Goal: Contribute content

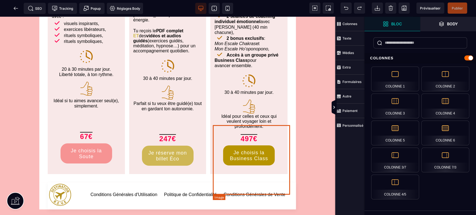
scroll to position [2657, 0]
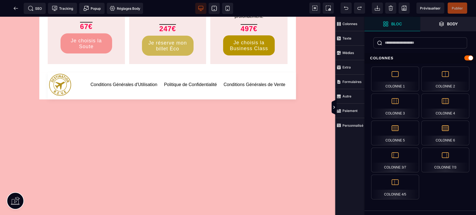
click at [457, 23] on strong "Body" at bounding box center [452, 24] width 11 height 4
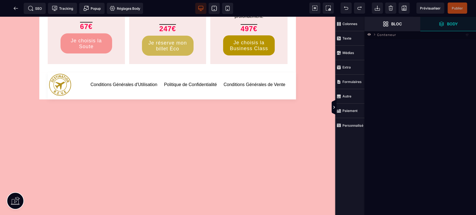
click at [390, 24] on span "Bloc" at bounding box center [392, 24] width 19 height 6
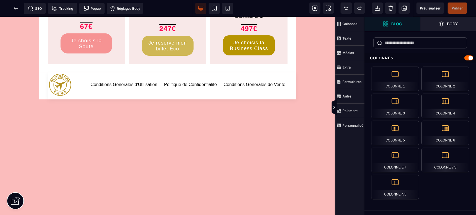
click at [352, 127] on strong "Personnalisé" at bounding box center [352, 126] width 21 height 4
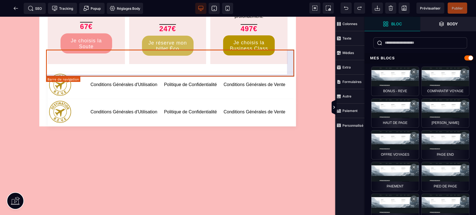
click at [292, 100] on div "Conditions Générales d'Utilisation Politique de Confidentialité Conditions Géné…" at bounding box center [172, 113] width 248 height 27
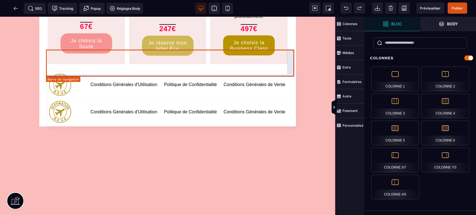
click at [293, 100] on div "Conditions Générales d'Utilisation Politique de Confidentialité Conditions Géné…" at bounding box center [172, 113] width 248 height 27
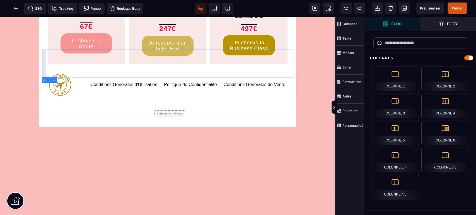
click at [264, 100] on div "+ Ajouter un élément" at bounding box center [169, 114] width 252 height 28
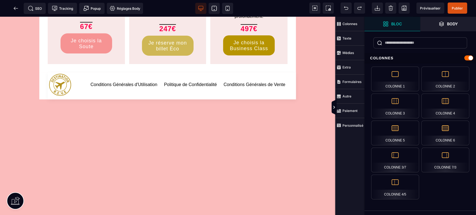
click at [355, 124] on strong "Personnalisé" at bounding box center [352, 126] width 21 height 4
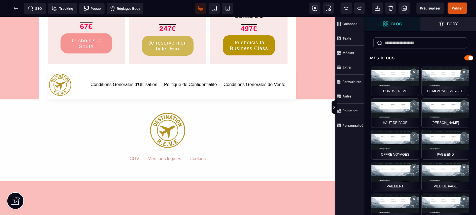
click at [425, 9] on span "Prévisualiser" at bounding box center [430, 8] width 21 height 4
click at [457, 4] on span "Publier" at bounding box center [458, 8] width 20 height 11
click at [224, 5] on span at bounding box center [227, 8] width 11 height 11
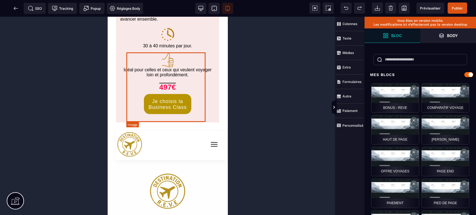
scroll to position [4812, 0]
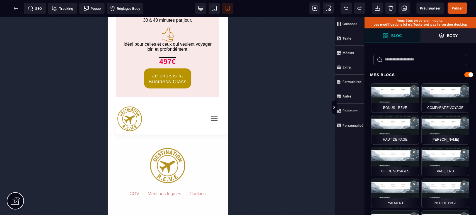
click at [16, 8] on icon at bounding box center [16, 9] width 6 height 6
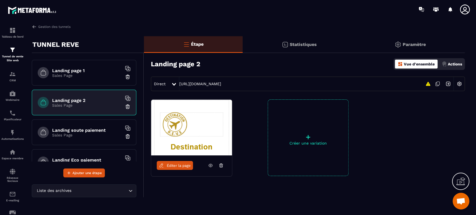
click at [79, 130] on h6 "Landing soute paiement" at bounding box center [87, 130] width 70 height 5
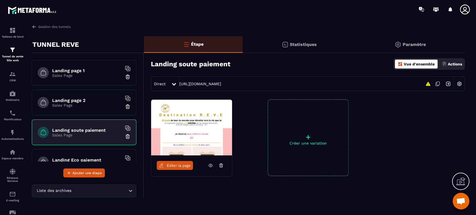
click at [178, 166] on span "Éditer la page" at bounding box center [179, 166] width 24 height 4
